Goal: Go to known website: Access a specific website the user already knows

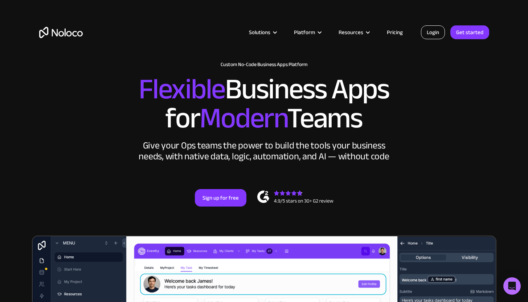
click at [429, 32] on link "Login" at bounding box center [433, 32] width 24 height 14
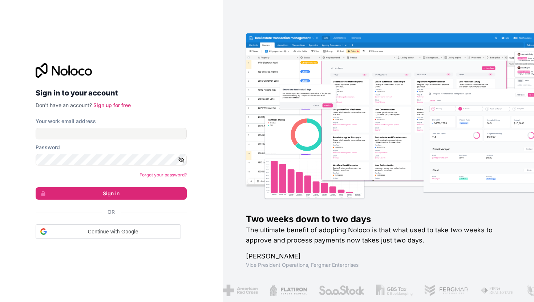
click at [379, 89] on img at bounding box center [413, 125] width 312 height 154
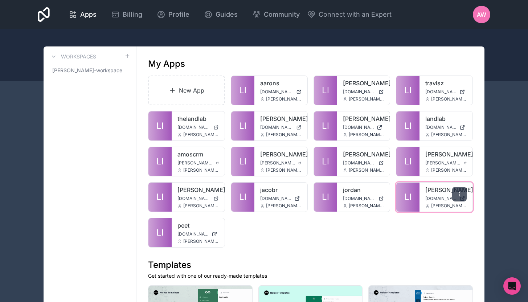
click at [458, 192] on icon at bounding box center [460, 194] width 6 height 6
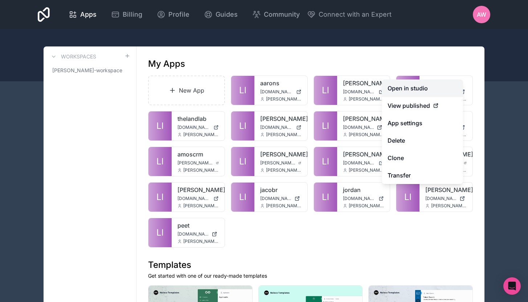
click at [411, 92] on link "Open in studio" at bounding box center [422, 88] width 81 height 17
